Goal: Book appointment/travel/reservation

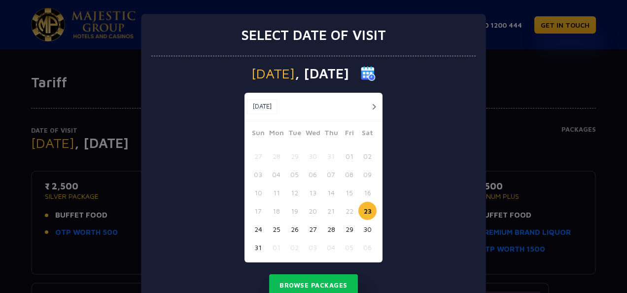
click at [368, 113] on div "[DATE] [DATE]" at bounding box center [313, 107] width 138 height 29
click at [369, 106] on button "button" at bounding box center [374, 107] width 12 height 12
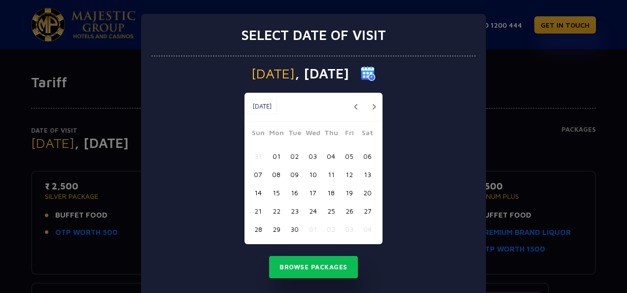
click at [369, 106] on button "button" at bounding box center [374, 107] width 12 height 12
click at [327, 212] on button "23" at bounding box center [331, 211] width 18 height 18
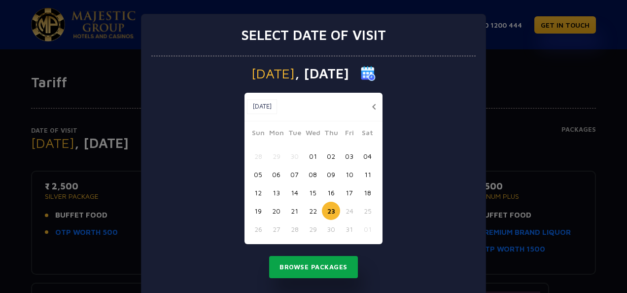
click at [315, 266] on button "Browse Packages" at bounding box center [313, 267] width 89 height 23
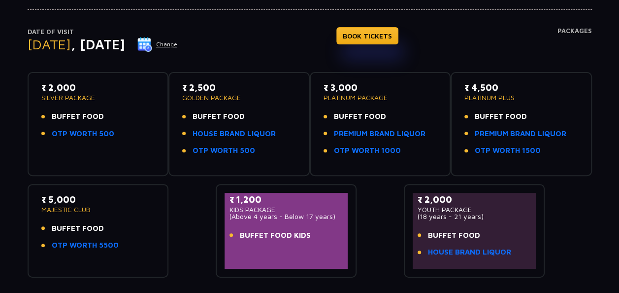
scroll to position [49, 0]
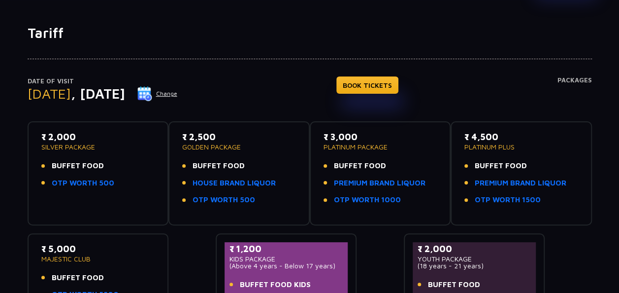
click at [178, 93] on button "Change" at bounding box center [157, 94] width 41 height 16
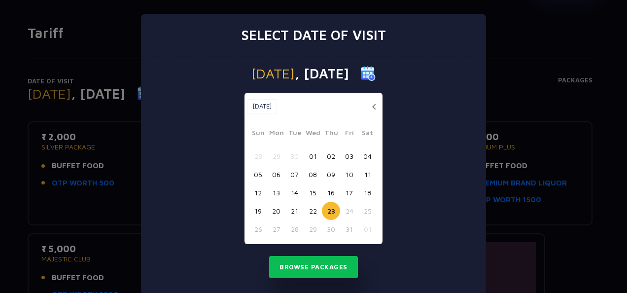
click at [304, 209] on button "22" at bounding box center [313, 211] width 18 height 18
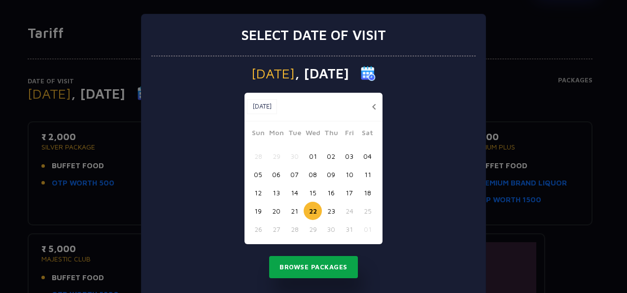
click at [310, 267] on button "Browse Packages" at bounding box center [313, 267] width 89 height 23
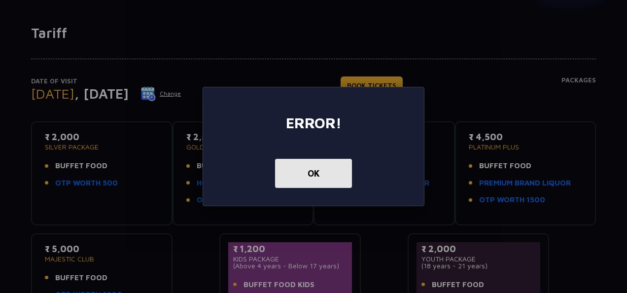
click at [325, 184] on button "OK" at bounding box center [313, 173] width 76 height 29
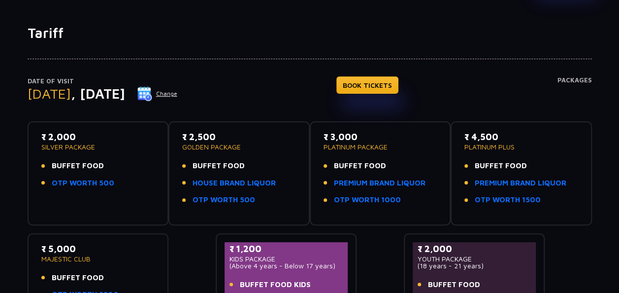
click at [178, 92] on button "Change" at bounding box center [157, 94] width 41 height 16
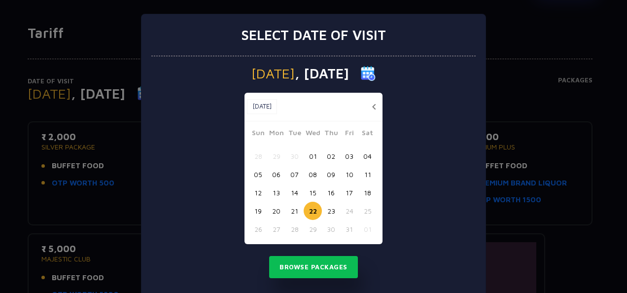
click at [327, 213] on button "23" at bounding box center [331, 211] width 18 height 18
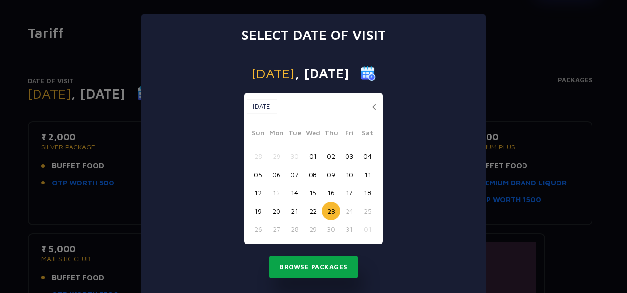
click at [315, 266] on button "Browse Packages" at bounding box center [313, 267] width 89 height 23
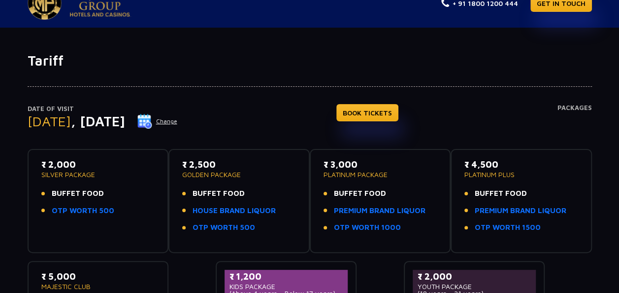
scroll to position [0, 0]
